Goal: Task Accomplishment & Management: Complete application form

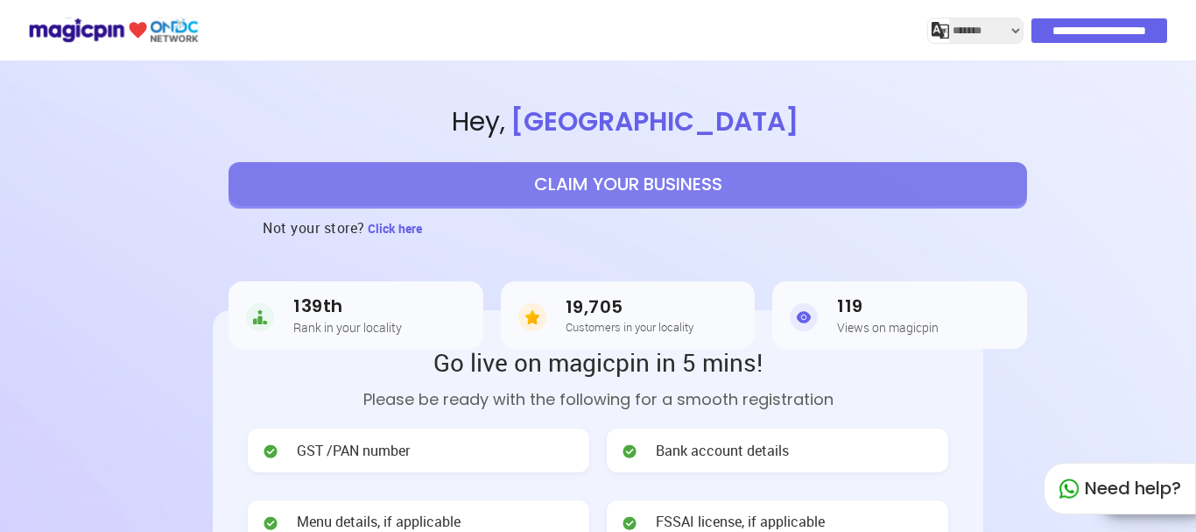
select select "*******"
click at [645, 185] on button "CLAIM YOUR BUSINESS" at bounding box center [628, 184] width 799 height 44
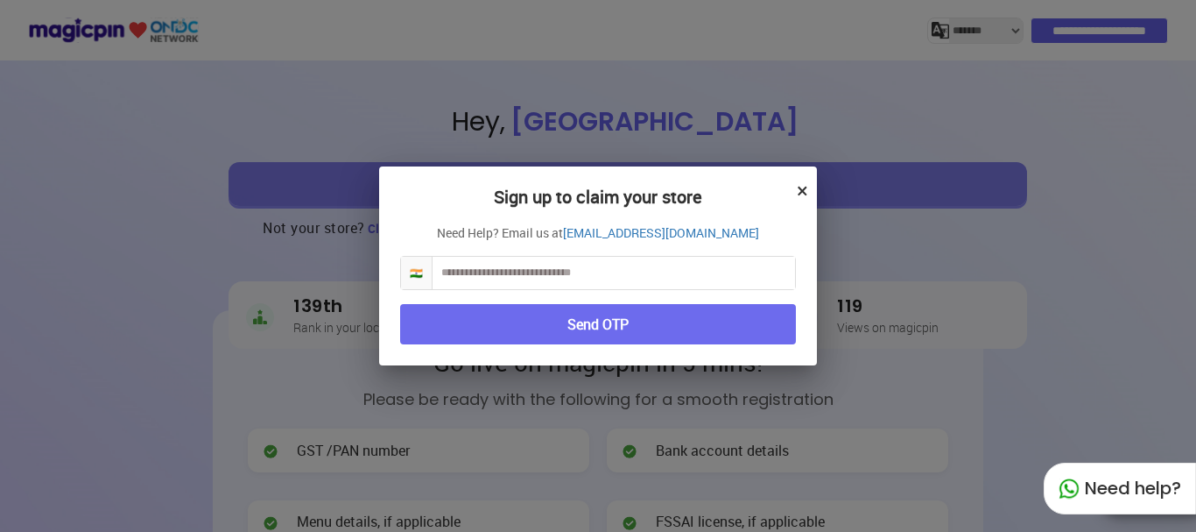
click at [521, 273] on input "text" at bounding box center [614, 273] width 363 height 32
click at [533, 273] on input "text" at bounding box center [614, 273] width 363 height 32
type input "**********"
click at [723, 333] on button "Send OTP" at bounding box center [598, 324] width 396 height 41
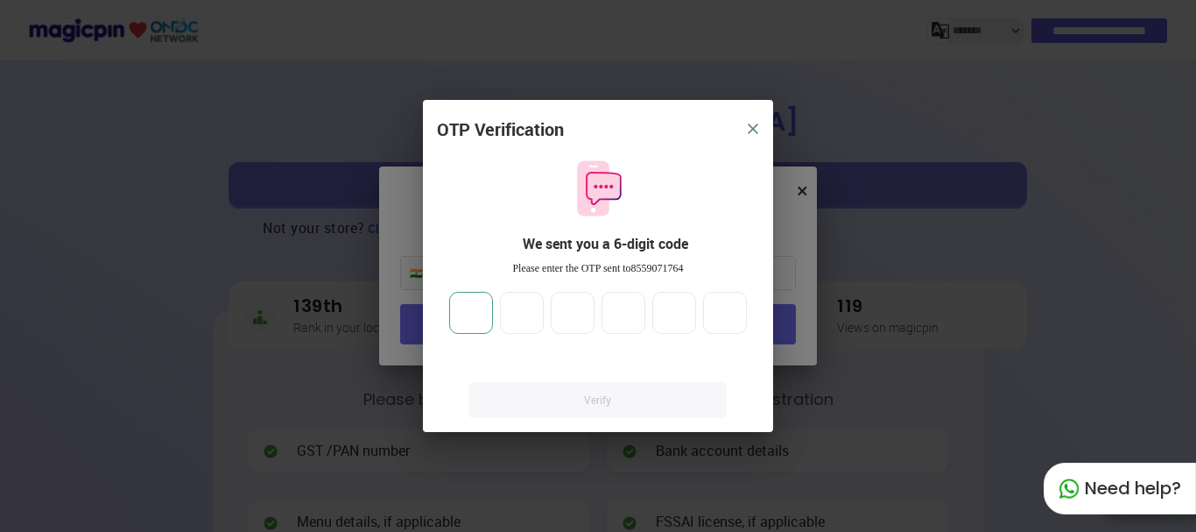
click at [474, 313] on input "number" at bounding box center [471, 313] width 44 height 42
type input "*"
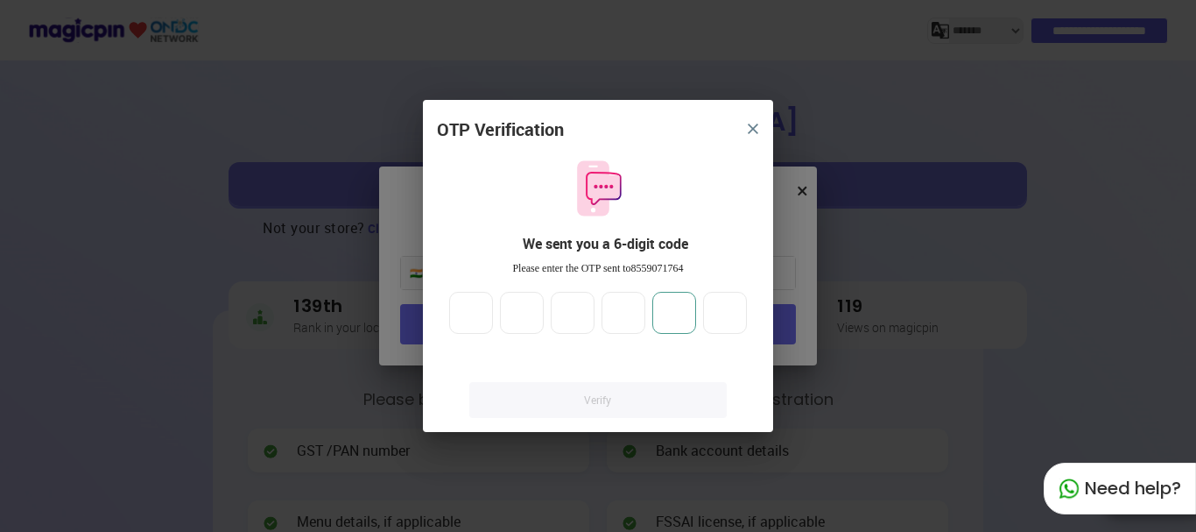
type input "*"
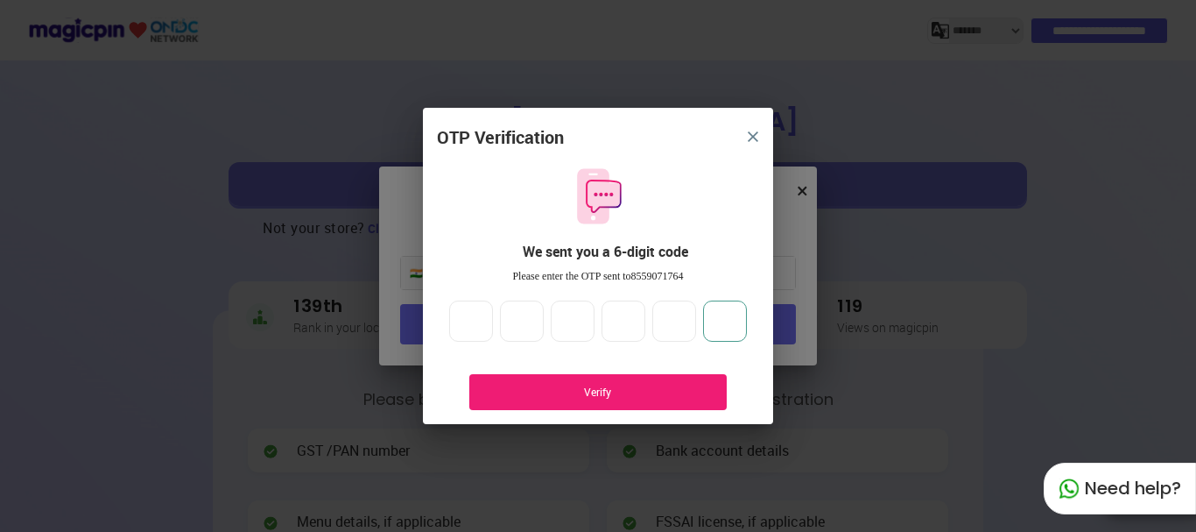
type input "*"
click at [628, 400] on div "Verify" at bounding box center [597, 392] width 257 height 36
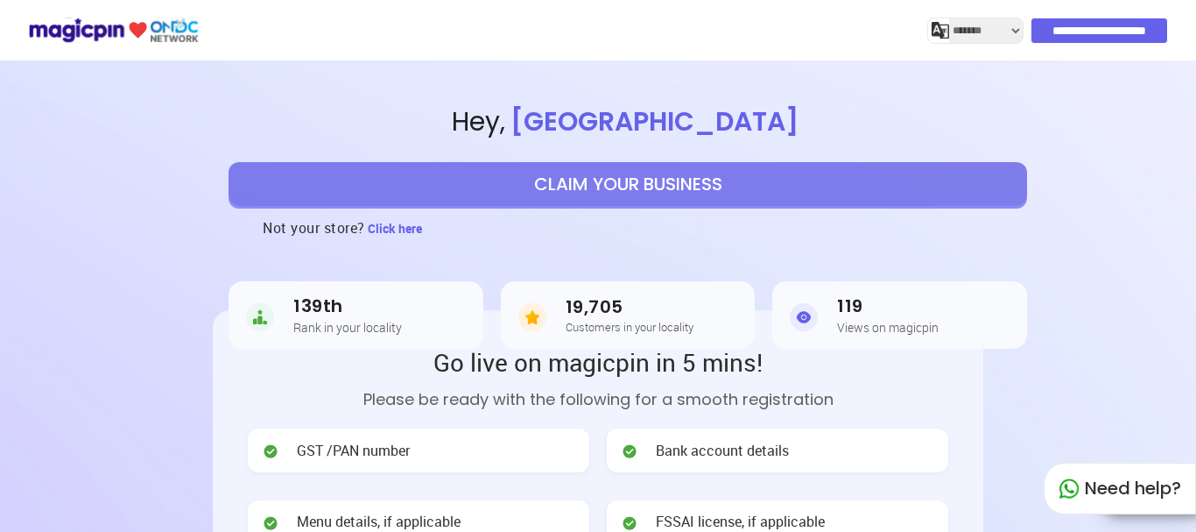
select select "*******"
click at [660, 180] on button "CLAIM YOUR BUSINESS" at bounding box center [628, 184] width 799 height 44
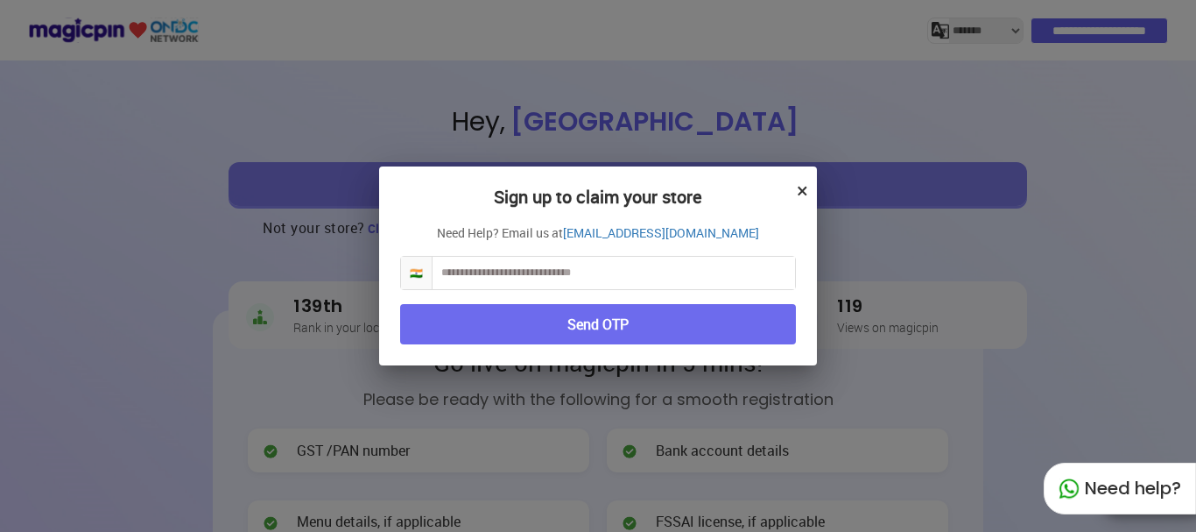
click at [513, 273] on input "text" at bounding box center [614, 273] width 363 height 32
type input "**********"
click at [489, 313] on button "Send OTP" at bounding box center [598, 324] width 396 height 41
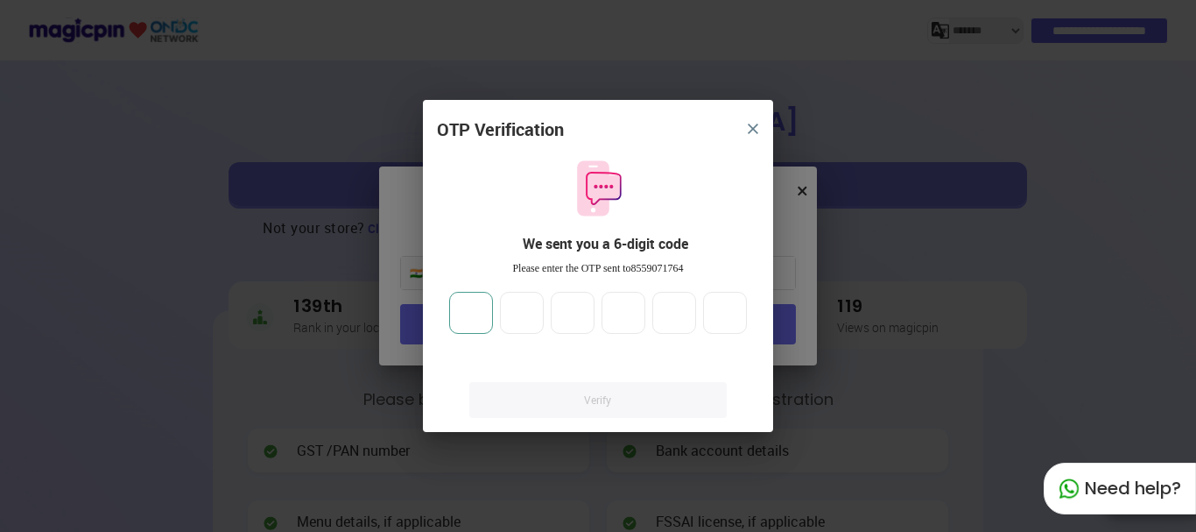
click at [475, 313] on input "number" at bounding box center [471, 313] width 44 height 42
type input "*"
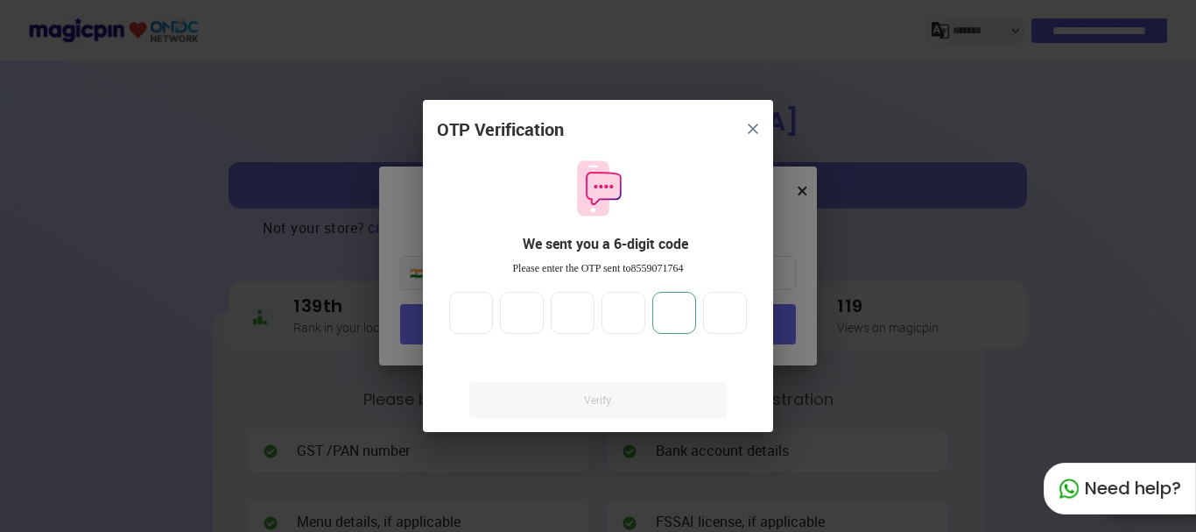
type input "*"
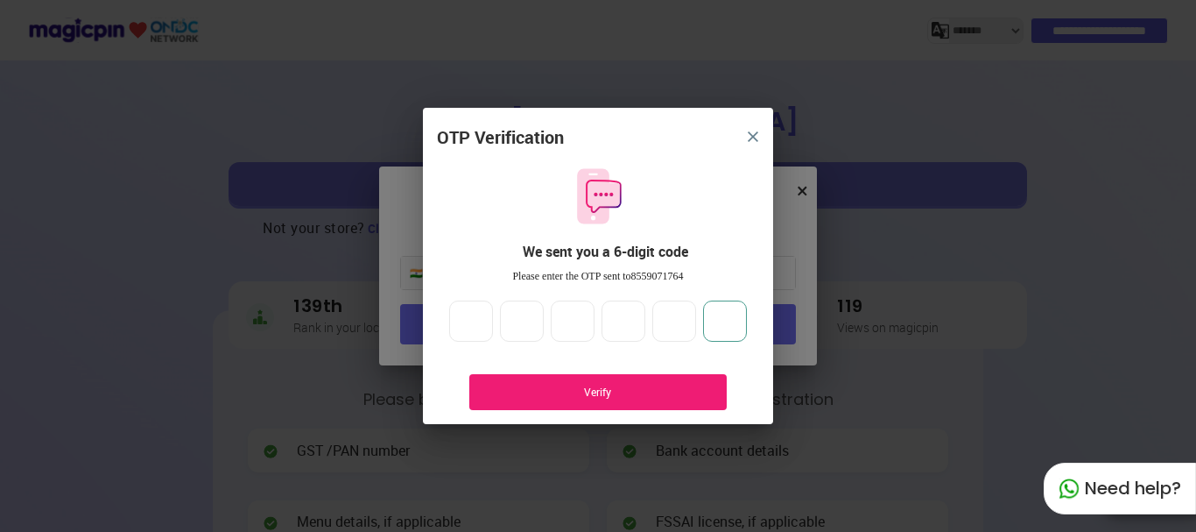
type input "*"
click at [651, 391] on div "Verify" at bounding box center [598, 391] width 205 height 15
